Goal: Check status: Check status

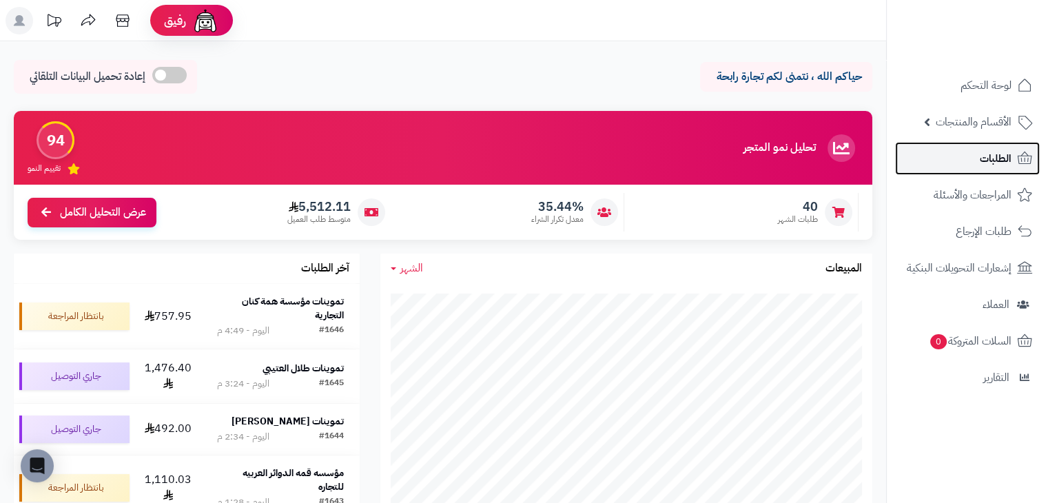
click at [964, 161] on link "الطلبات" at bounding box center [967, 158] width 145 height 33
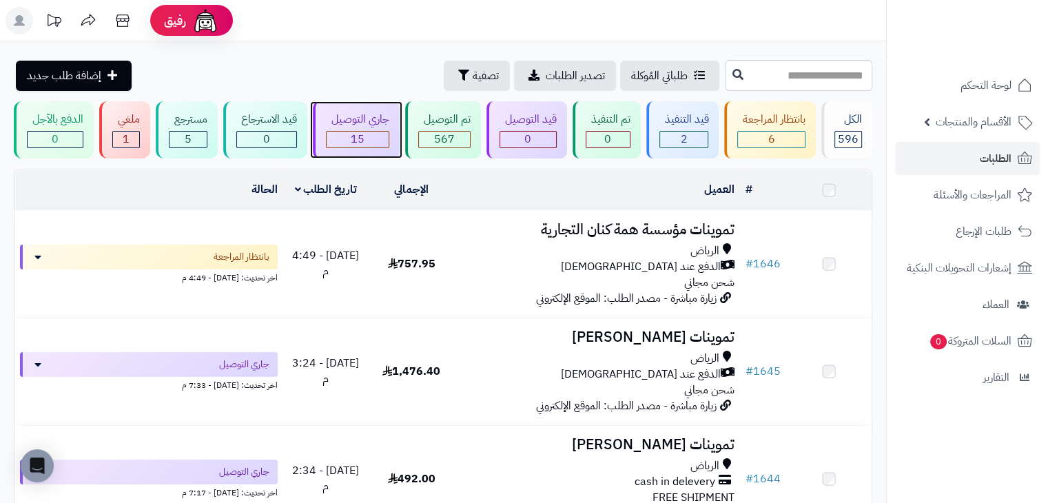
click at [375, 119] on div "جاري التوصيل" at bounding box center [357, 120] width 63 height 16
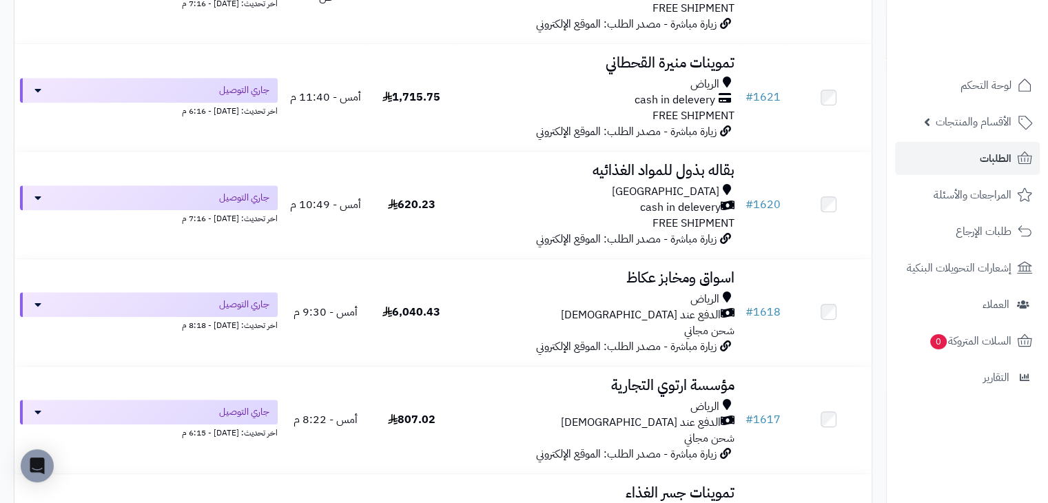
scroll to position [1034, 0]
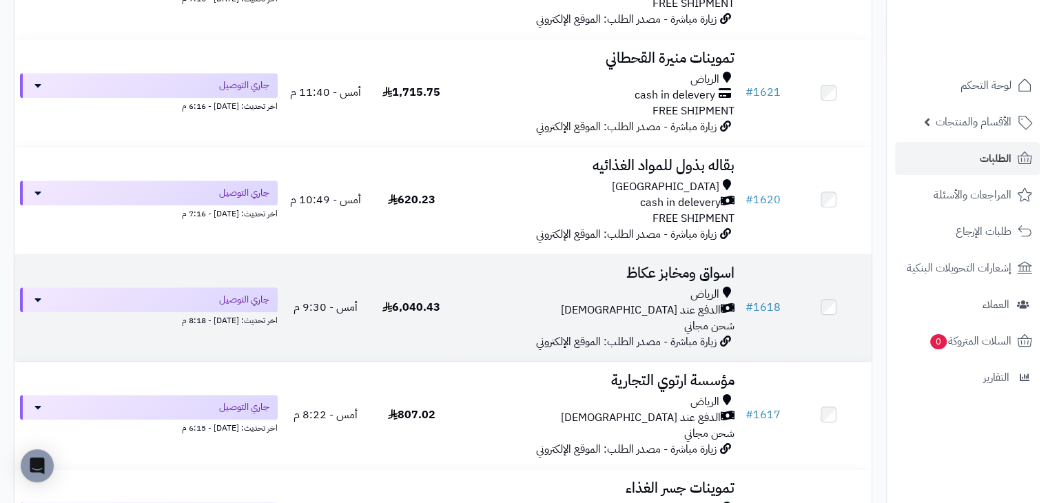
click at [569, 285] on td "اسواق ومخابز عكاظ الرياض الدفع عند الاستلام شحن مجاني زيارة مباشرة - مصدر الطلب…" at bounding box center [596, 307] width 285 height 107
click at [391, 319] on td "6,040.43" at bounding box center [411, 307] width 85 height 107
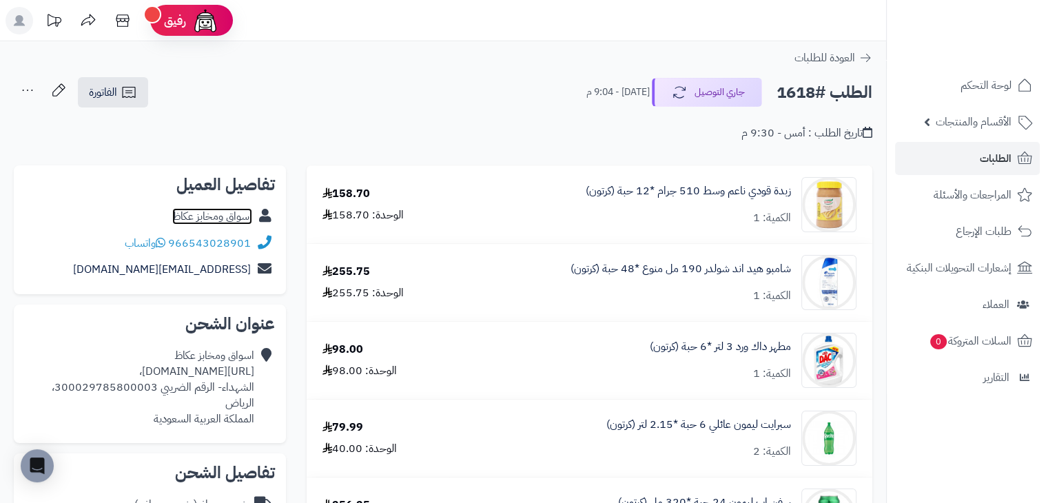
click at [228, 211] on link "اسواق ومخابز عكاظ" at bounding box center [212, 216] width 80 height 17
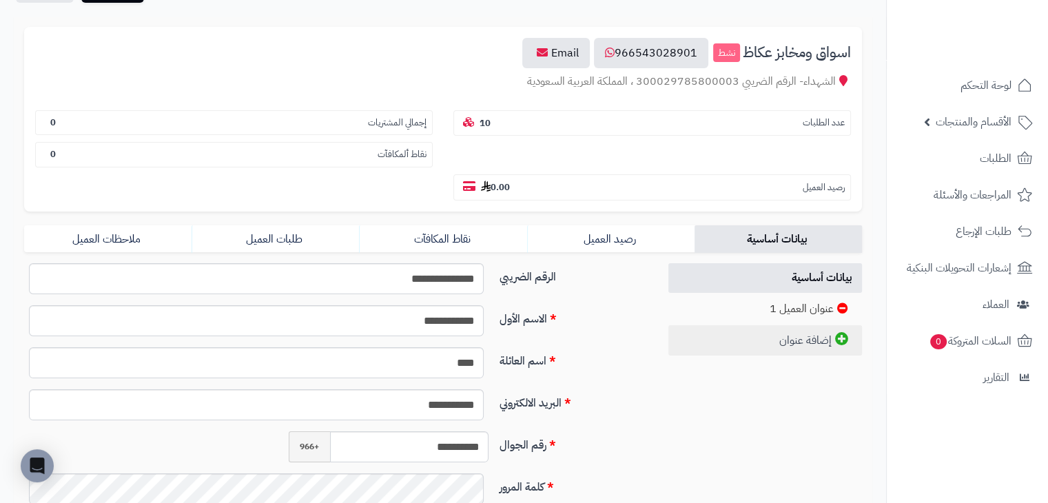
scroll to position [138, 0]
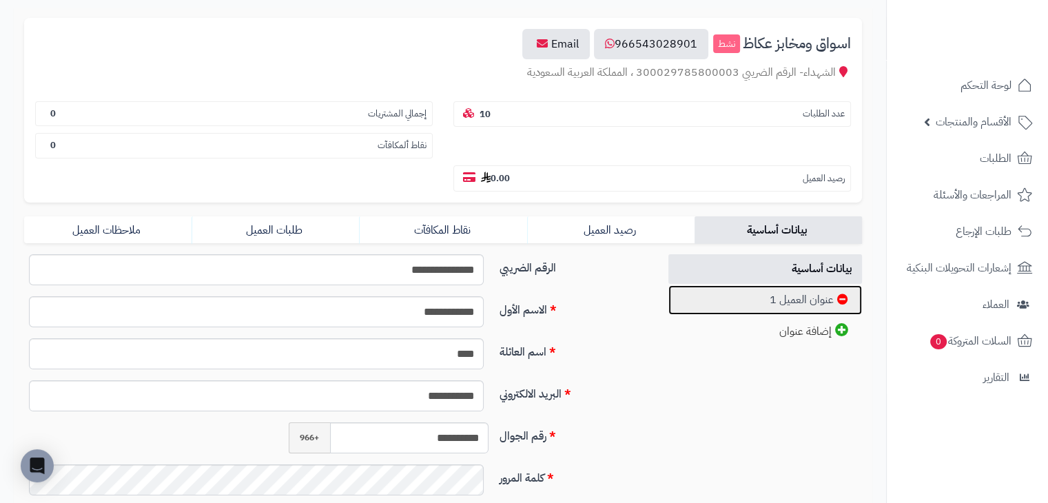
click at [764, 285] on link "عنوان العميل 1" at bounding box center [766, 300] width 194 height 30
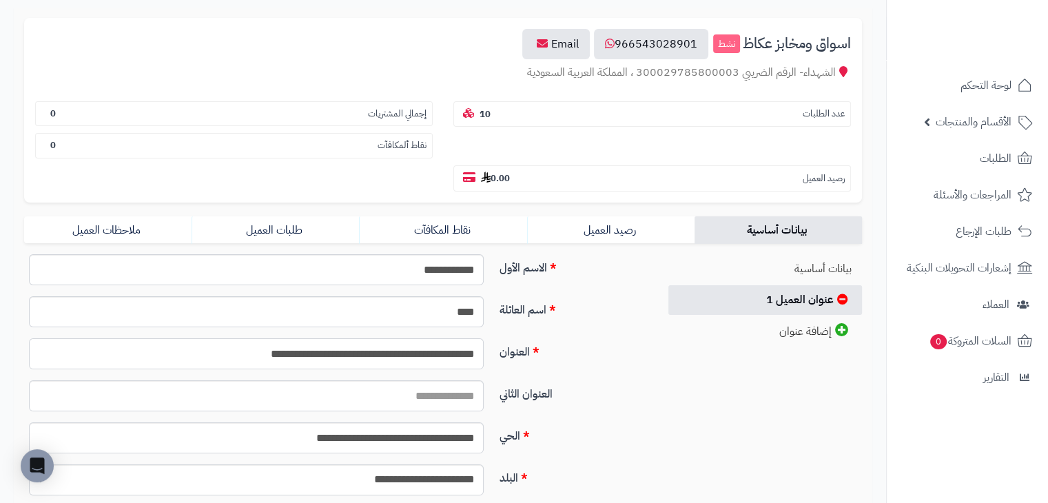
click at [432, 338] on input "**********" at bounding box center [256, 353] width 455 height 31
